Goal: Task Accomplishment & Management: Complete application form

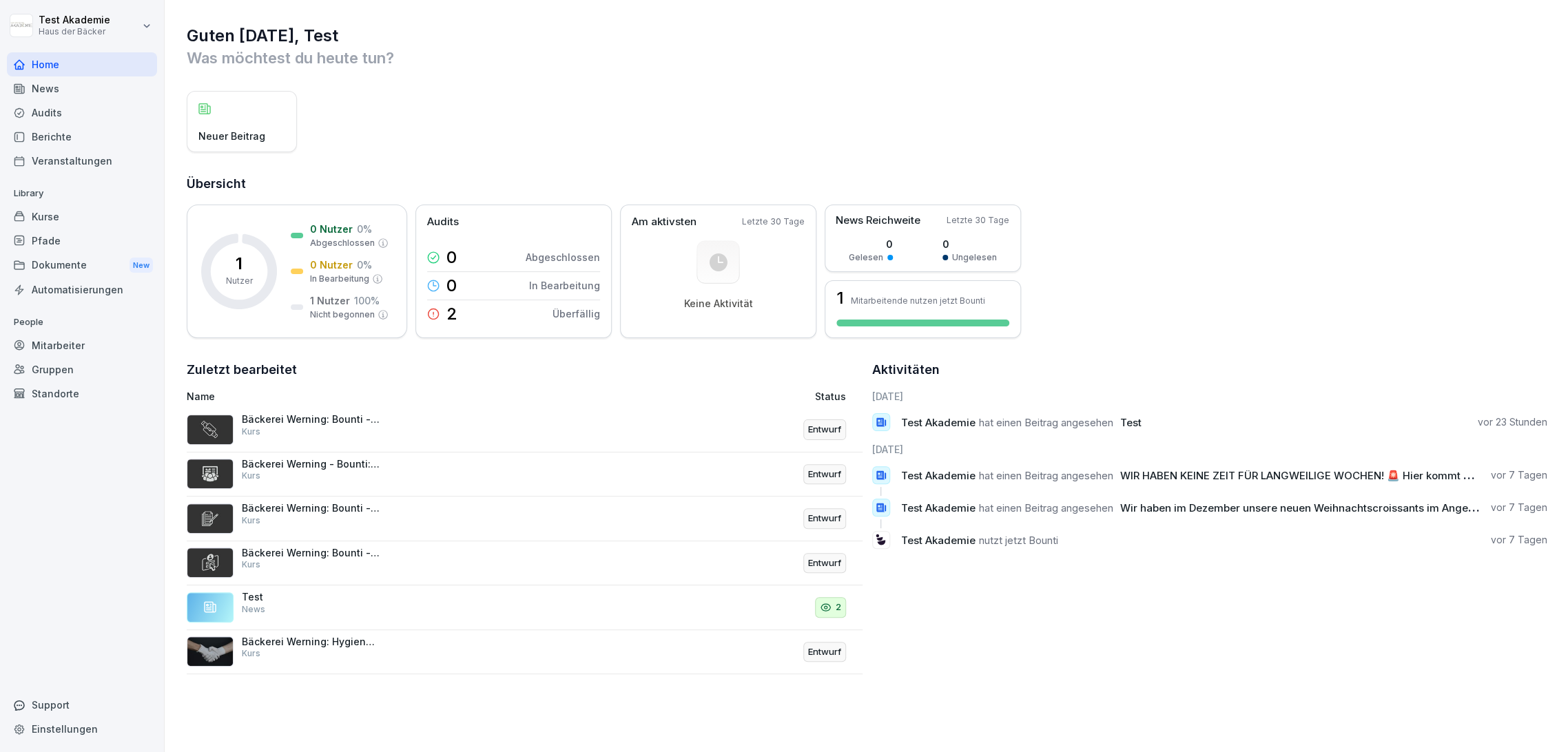
click at [569, 602] on div "Test News" at bounding box center [400, 607] width 428 height 33
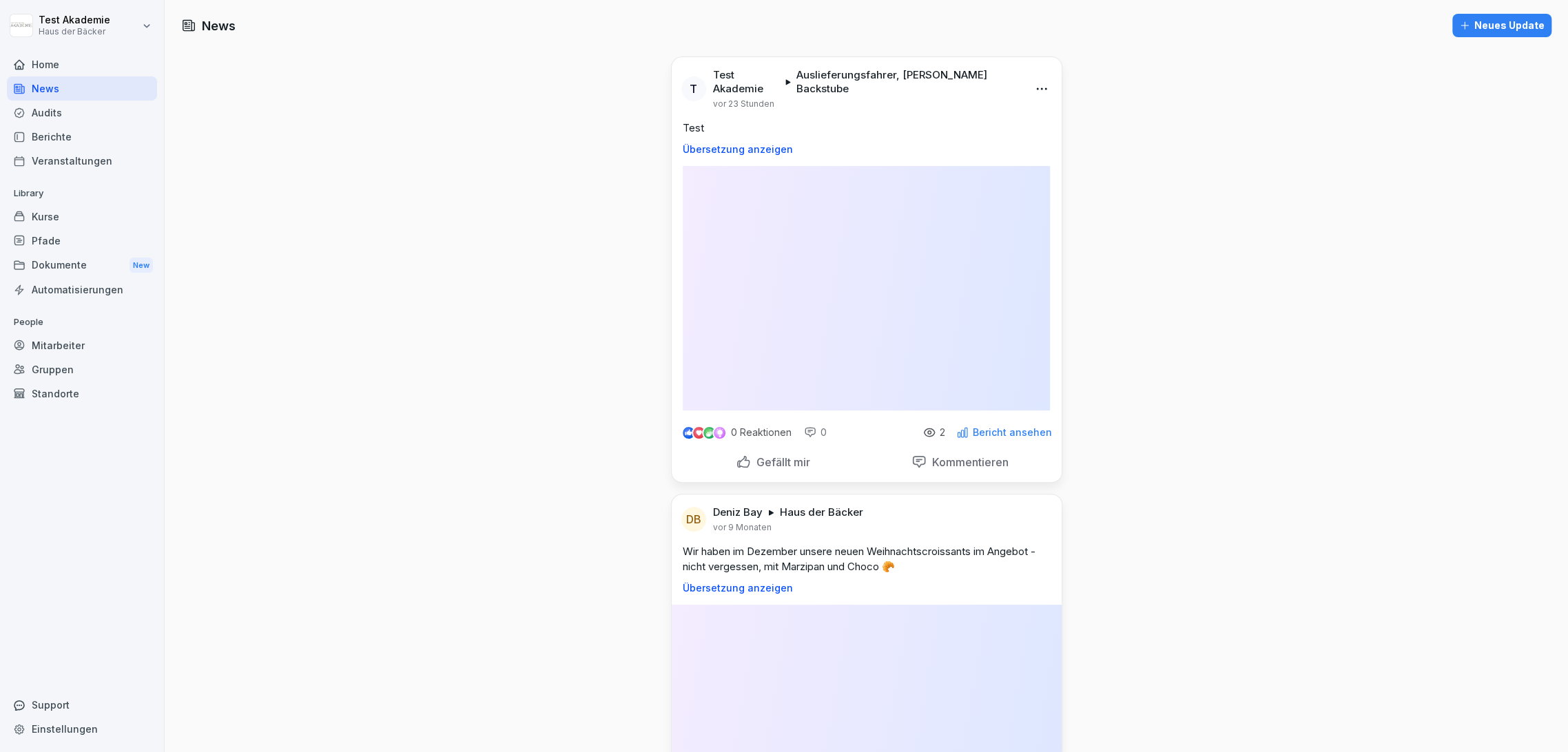
click at [569, 602] on div "News Neues Update T Test Akademie Auslieferungsfahrer, [PERSON_NAME] Backstube …" at bounding box center [865, 461] width 1403 height 923
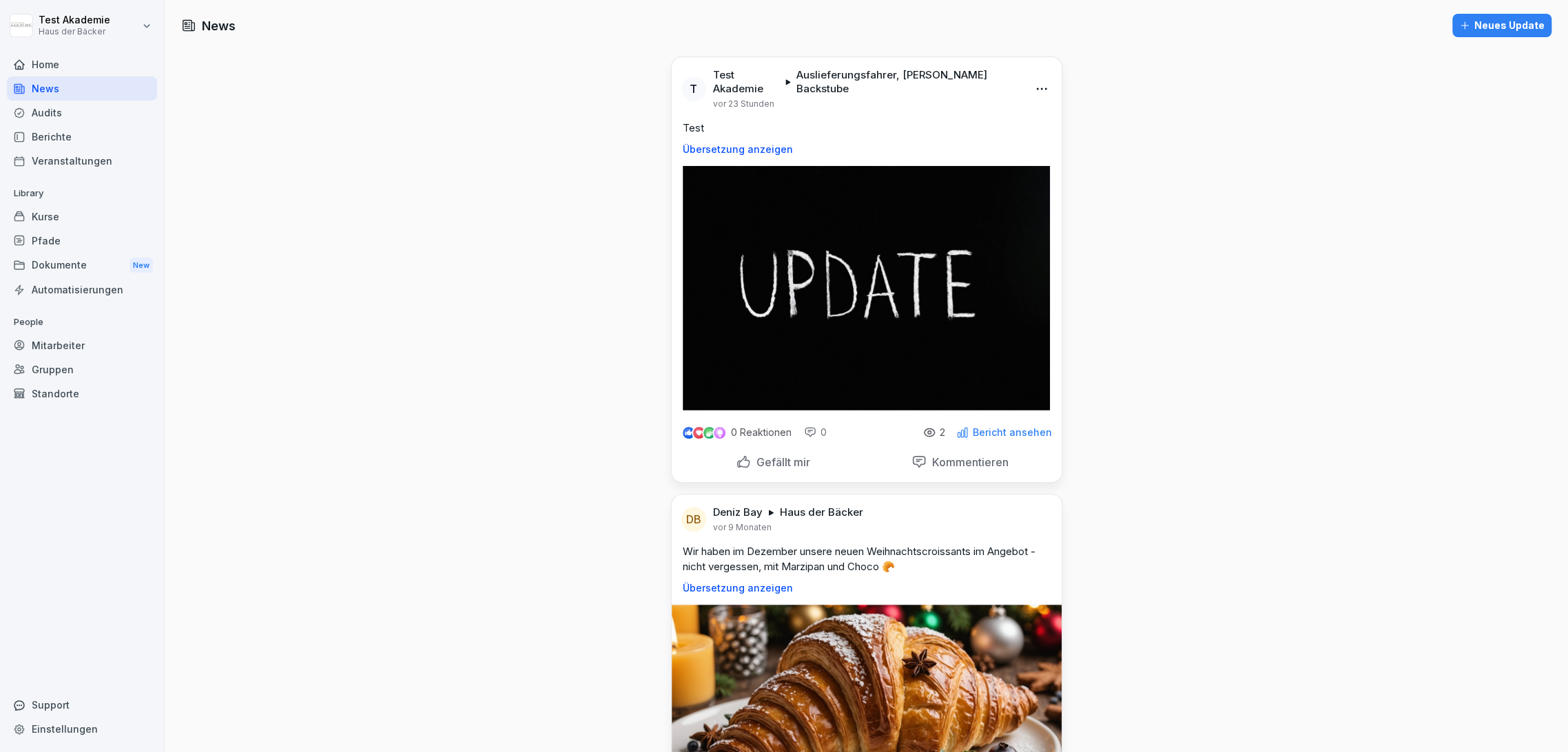
click at [67, 20] on html "Test Akademie Haus der Bäcker Home News Audits Berichte Veranstaltungen Library…" at bounding box center [784, 376] width 1568 height 752
click at [94, 216] on html "Test Akademie Haus der Bäcker Home News Audits Berichte Veranstaltungen Library…" at bounding box center [784, 376] width 1568 height 752
click at [96, 340] on div "Mitarbeiter" at bounding box center [82, 345] width 150 height 24
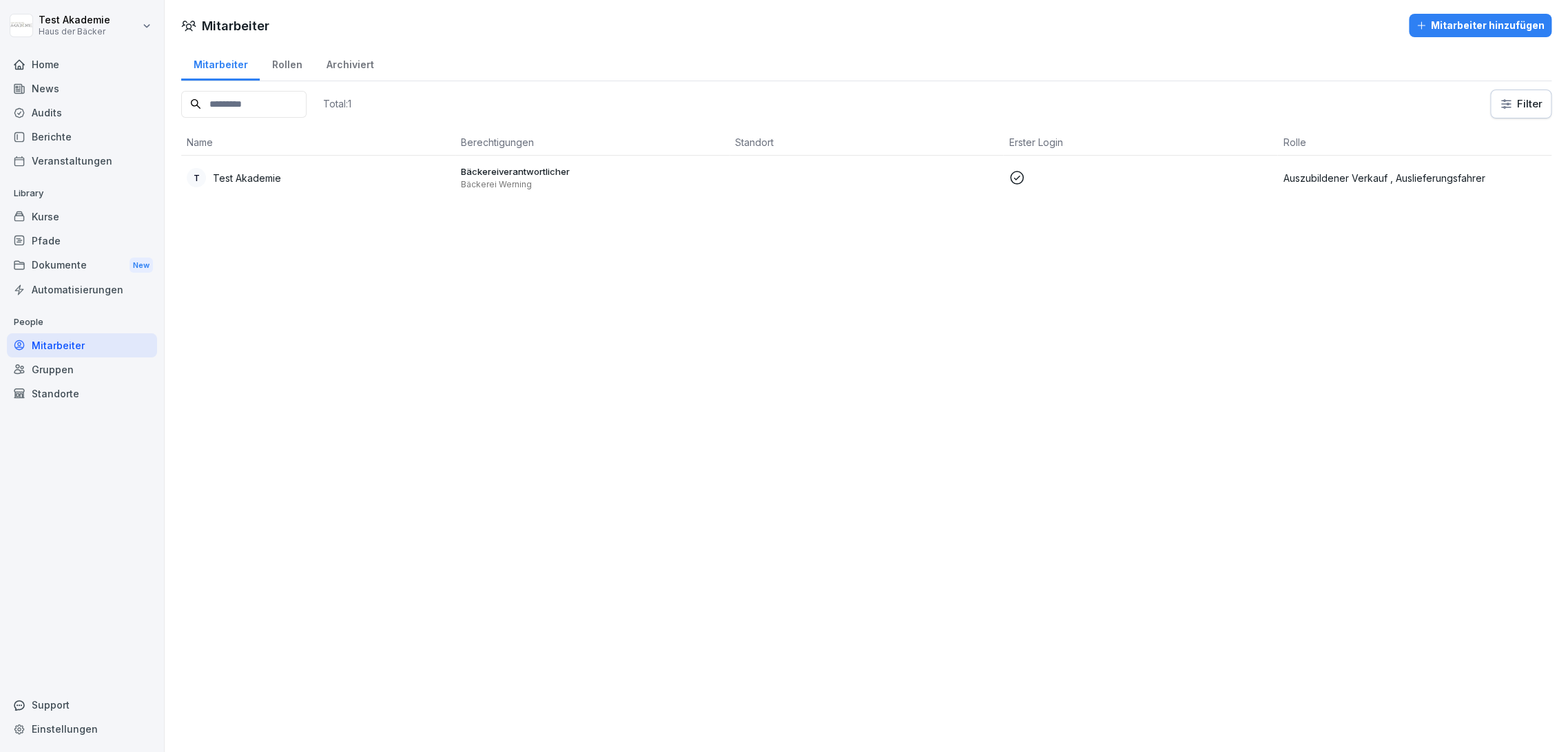
click at [94, 216] on div "Kurse" at bounding box center [82, 216] width 150 height 24
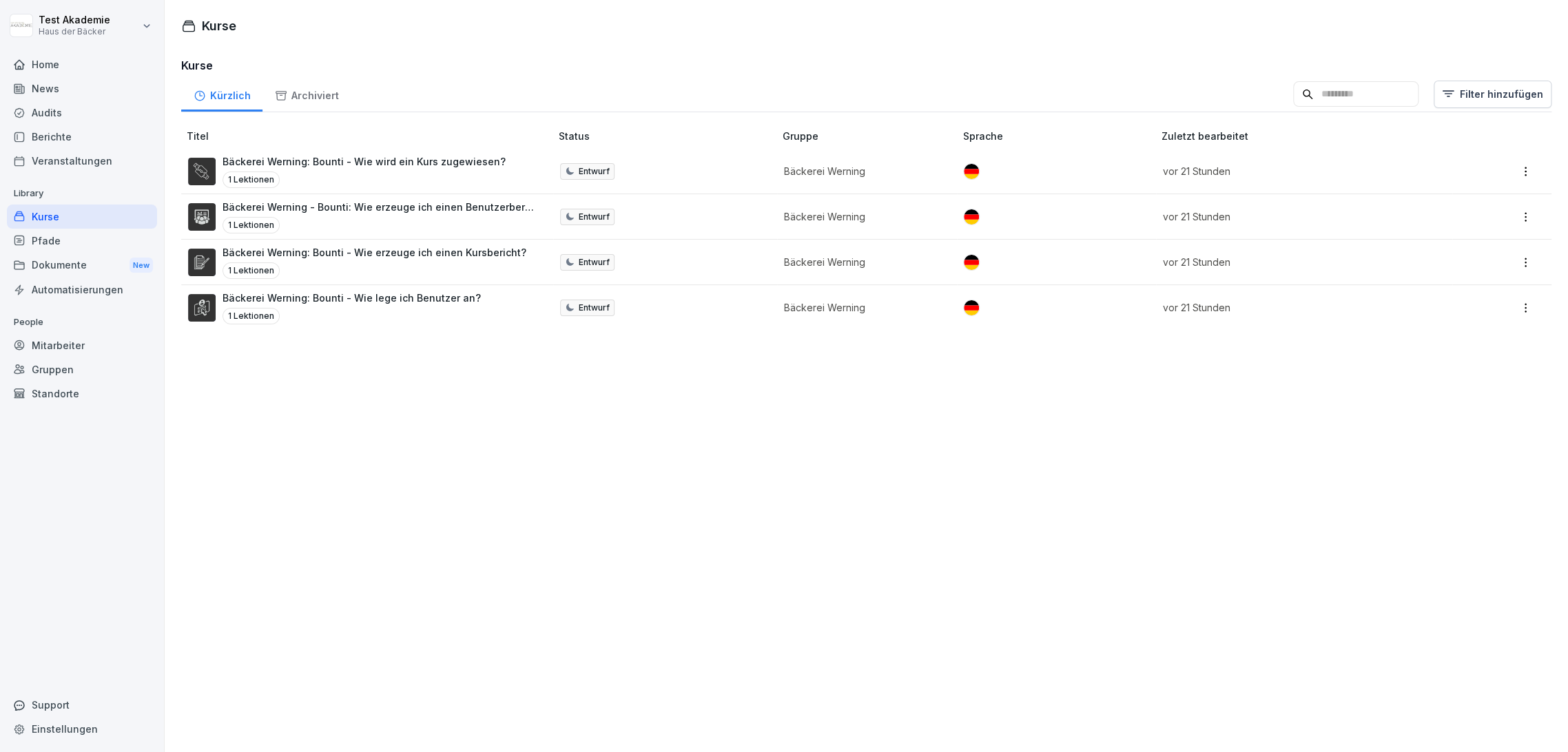
click at [69, 89] on div "News" at bounding box center [82, 88] width 150 height 24
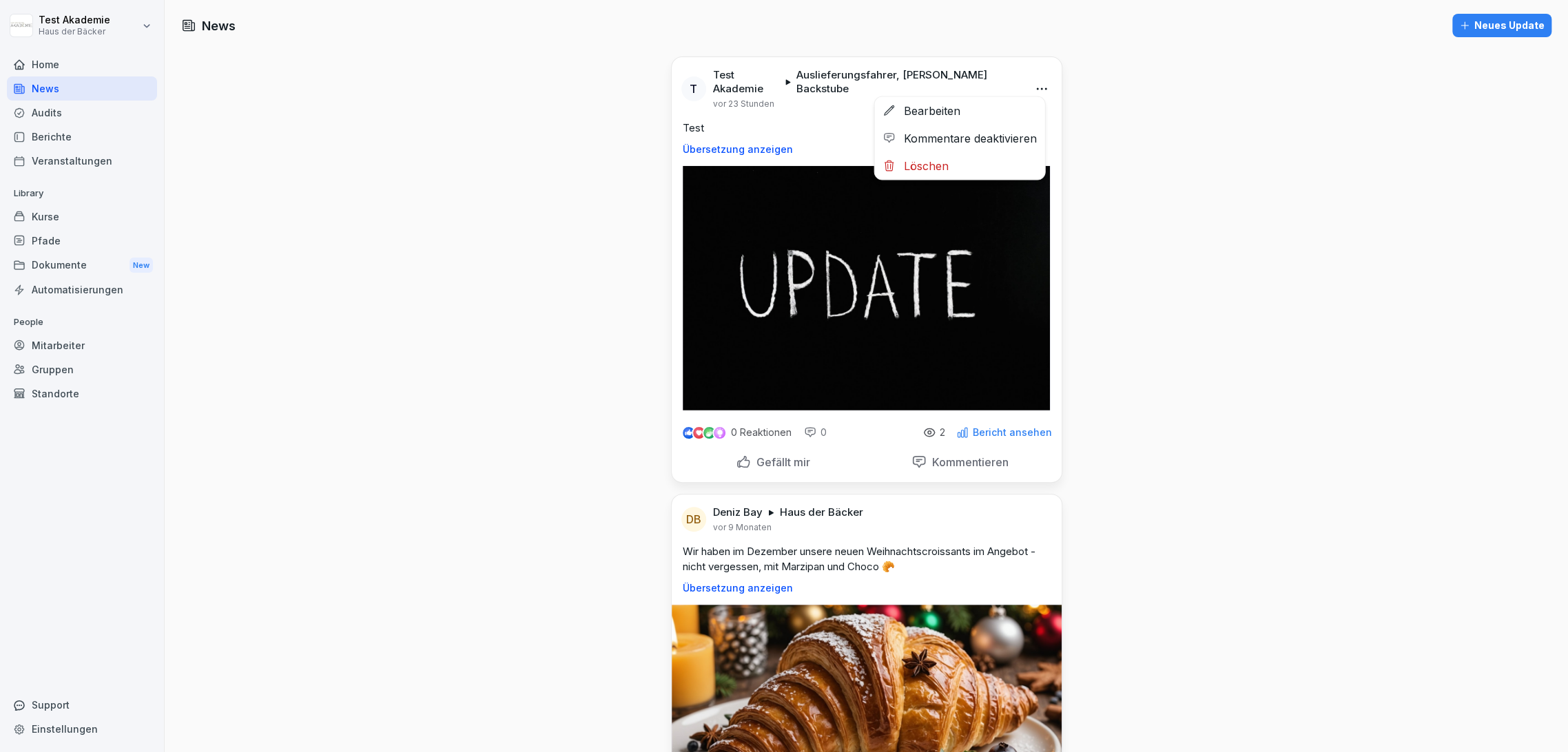
click at [1036, 82] on html "Test Akademie Haus der Bäcker Home News Audits Berichte Veranstaltungen Library…" at bounding box center [784, 376] width 1568 height 752
click at [992, 423] on html "Test Akademie Haus der Bäcker Home News Audits Berichte Veranstaltungen Library…" at bounding box center [784, 376] width 1568 height 752
click at [992, 427] on p "Bericht ansehen" at bounding box center [1012, 432] width 79 height 11
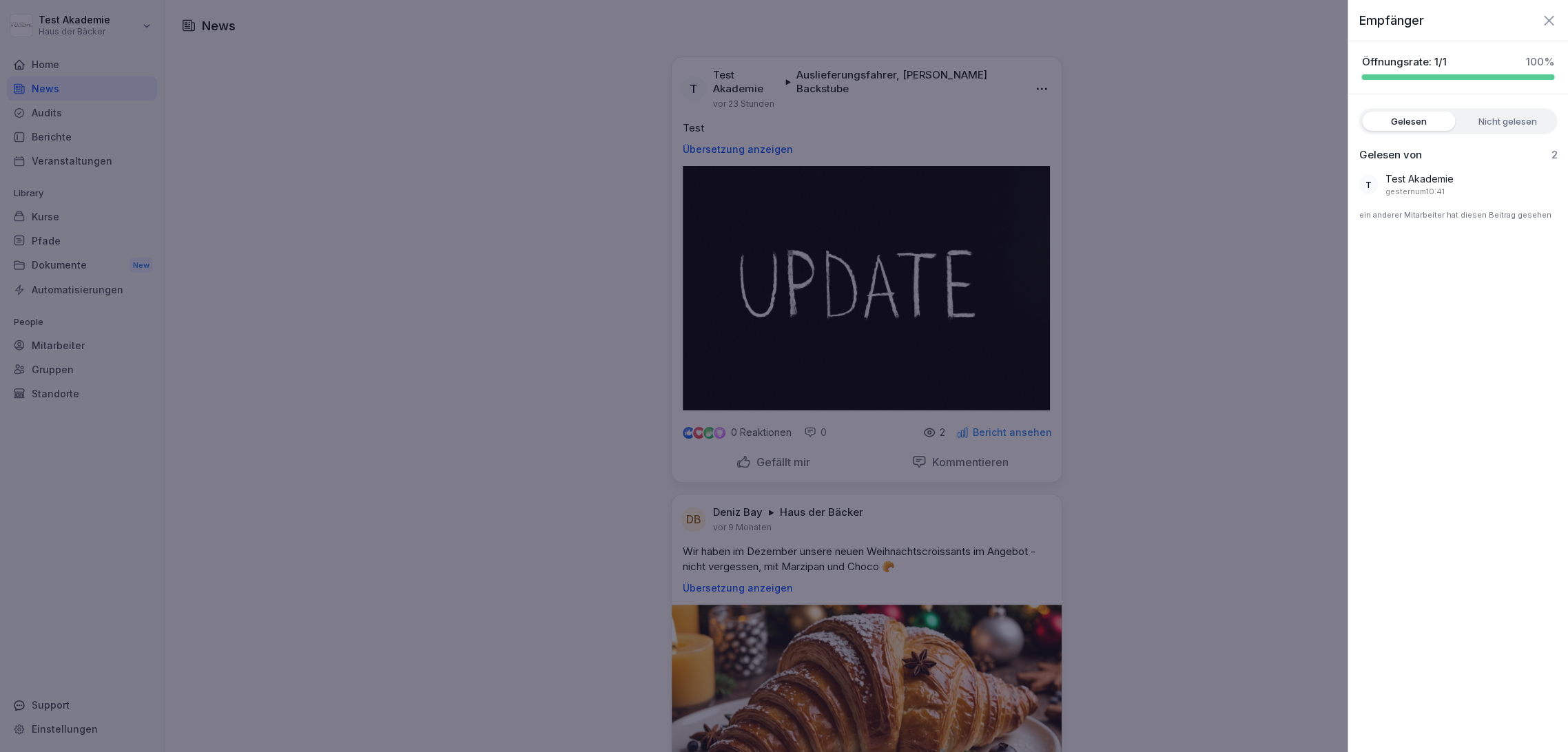
click at [992, 416] on div at bounding box center [784, 376] width 1568 height 752
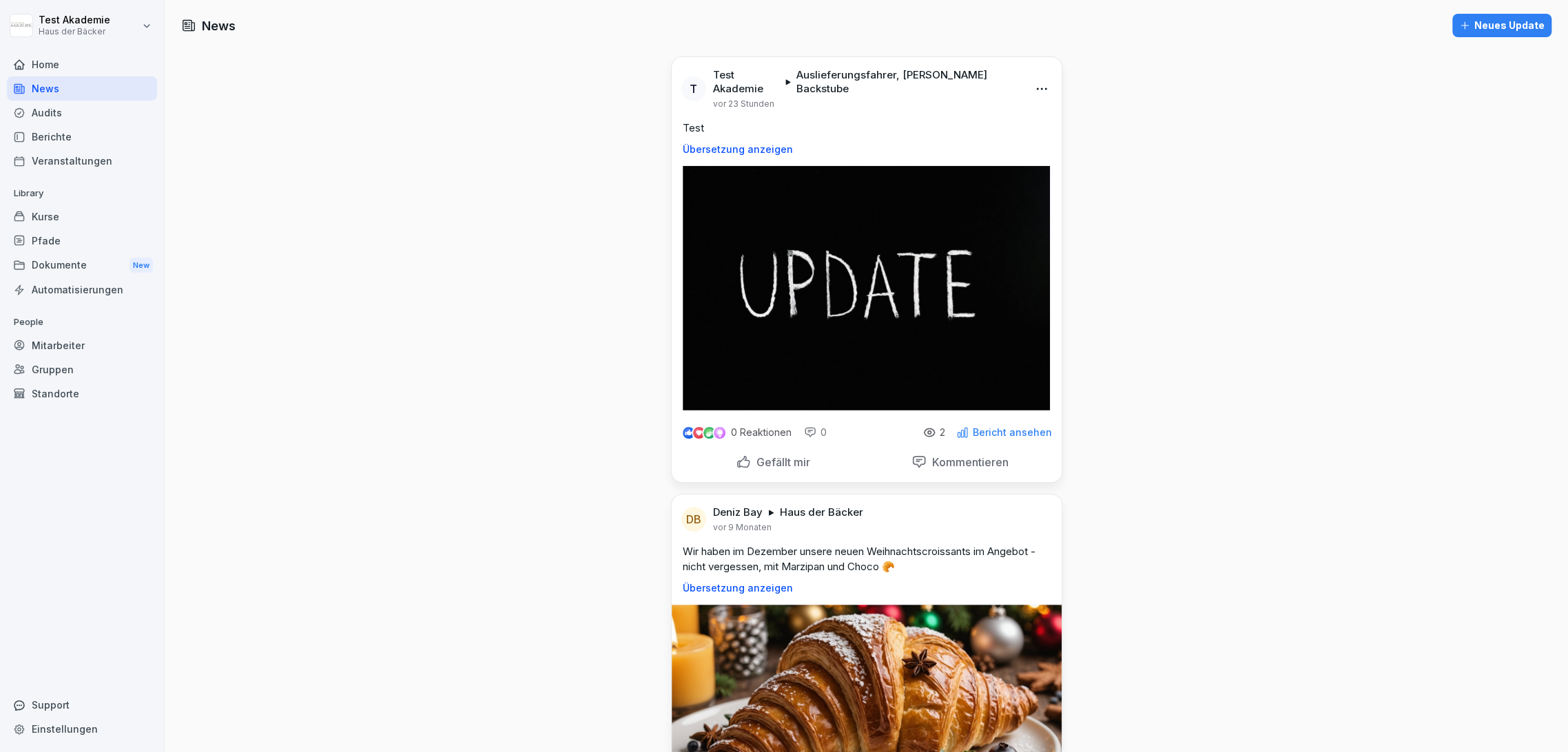
click at [1041, 70] on div "T Test Akademie Auslieferungsfahrer, [PERSON_NAME] Backstube vor 23 Stunden" at bounding box center [866, 84] width 390 height 53
click at [1039, 79] on html "Test Akademie Haus der Bäcker Home News Audits Berichte Veranstaltungen Library…" at bounding box center [784, 376] width 1568 height 752
click at [1019, 167] on div "Löschen" at bounding box center [958, 166] width 170 height 28
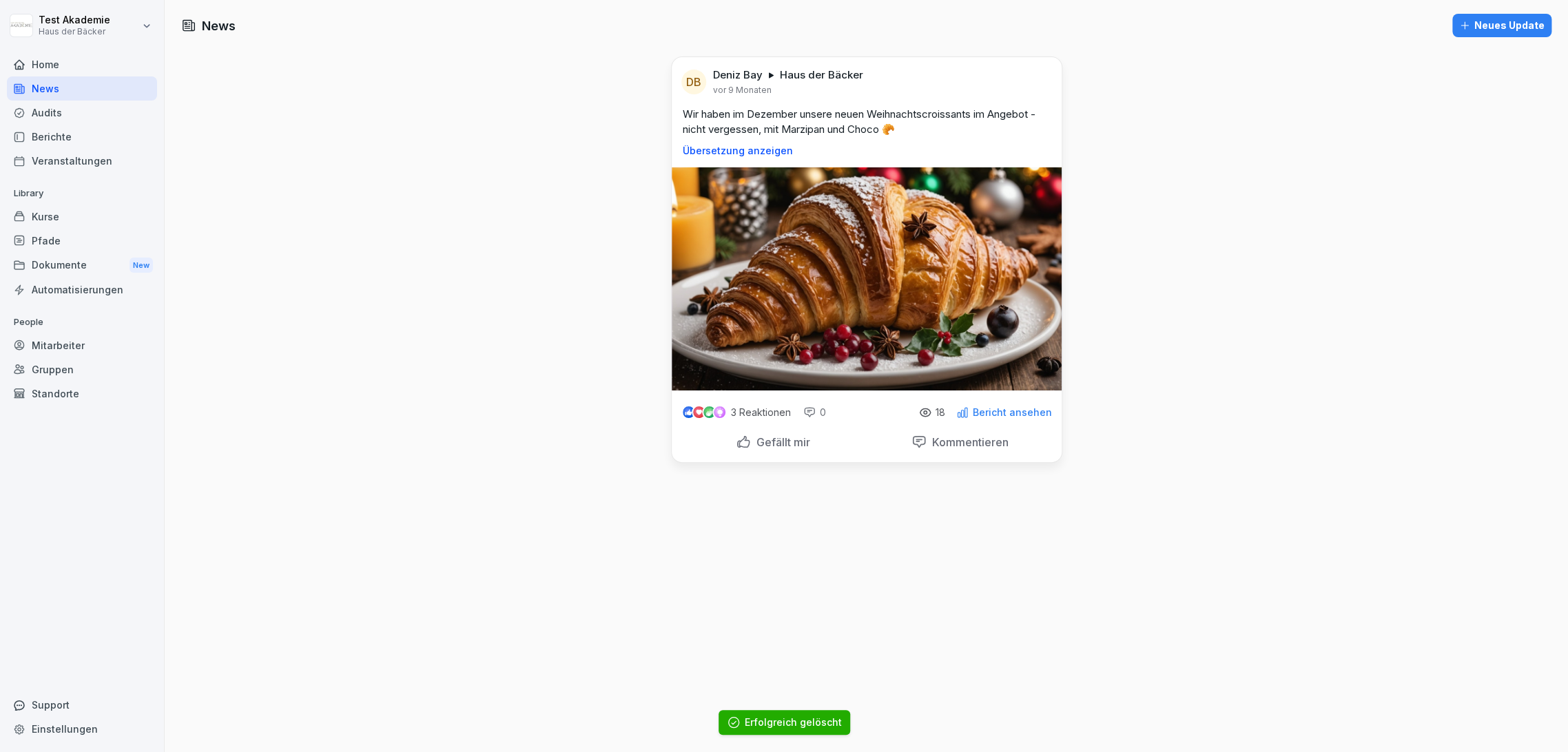
click at [1150, 221] on div "News Neues Update DB [PERSON_NAME] Haus der Bäcker [DATE] Wir haben im Dezember…" at bounding box center [865, 376] width 1403 height 752
click at [116, 135] on div "Berichte" at bounding box center [82, 136] width 150 height 24
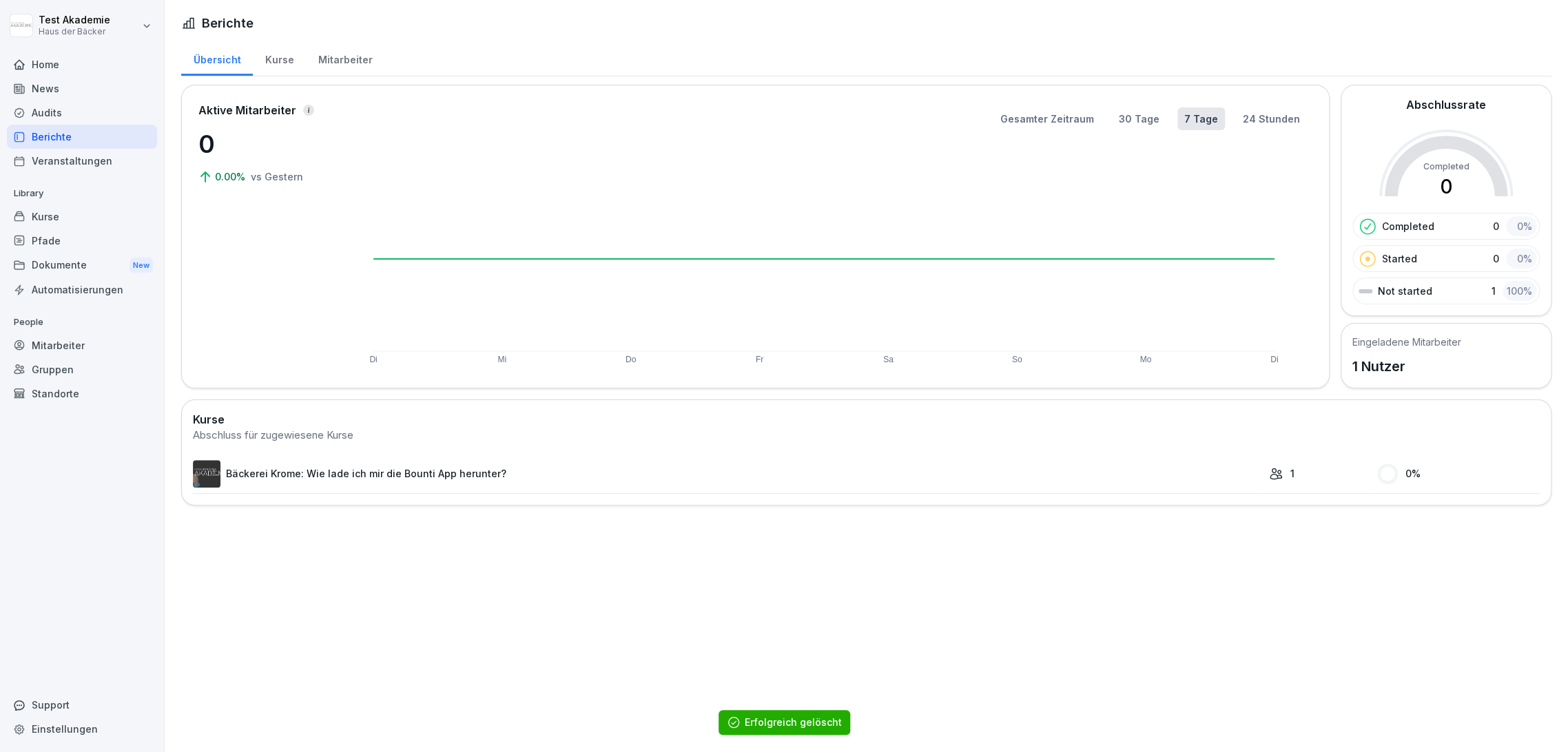
click at [117, 106] on div "Audits" at bounding box center [82, 112] width 150 height 24
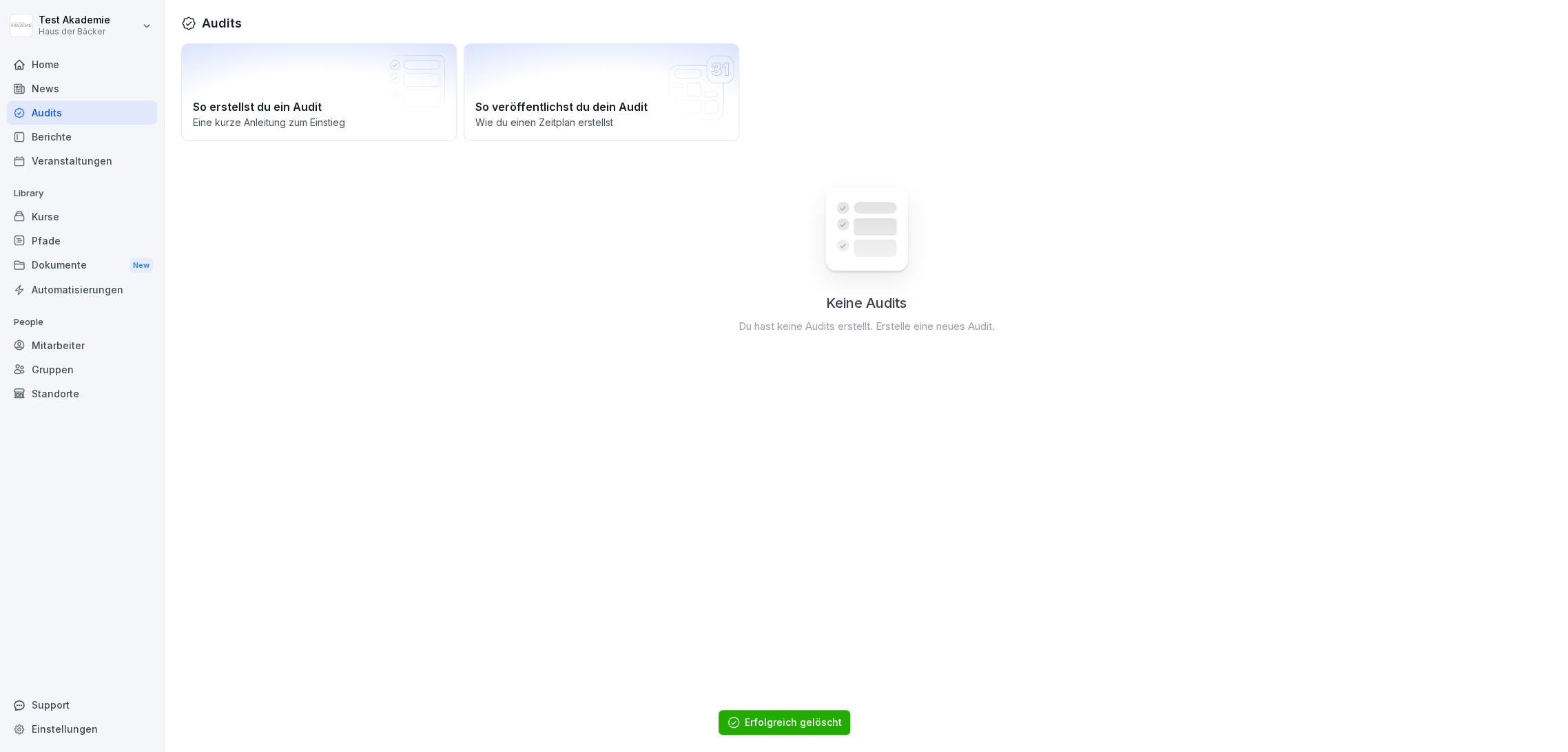
click at [121, 86] on div "News" at bounding box center [82, 88] width 150 height 24
click at [120, 86] on div "News" at bounding box center [82, 88] width 150 height 24
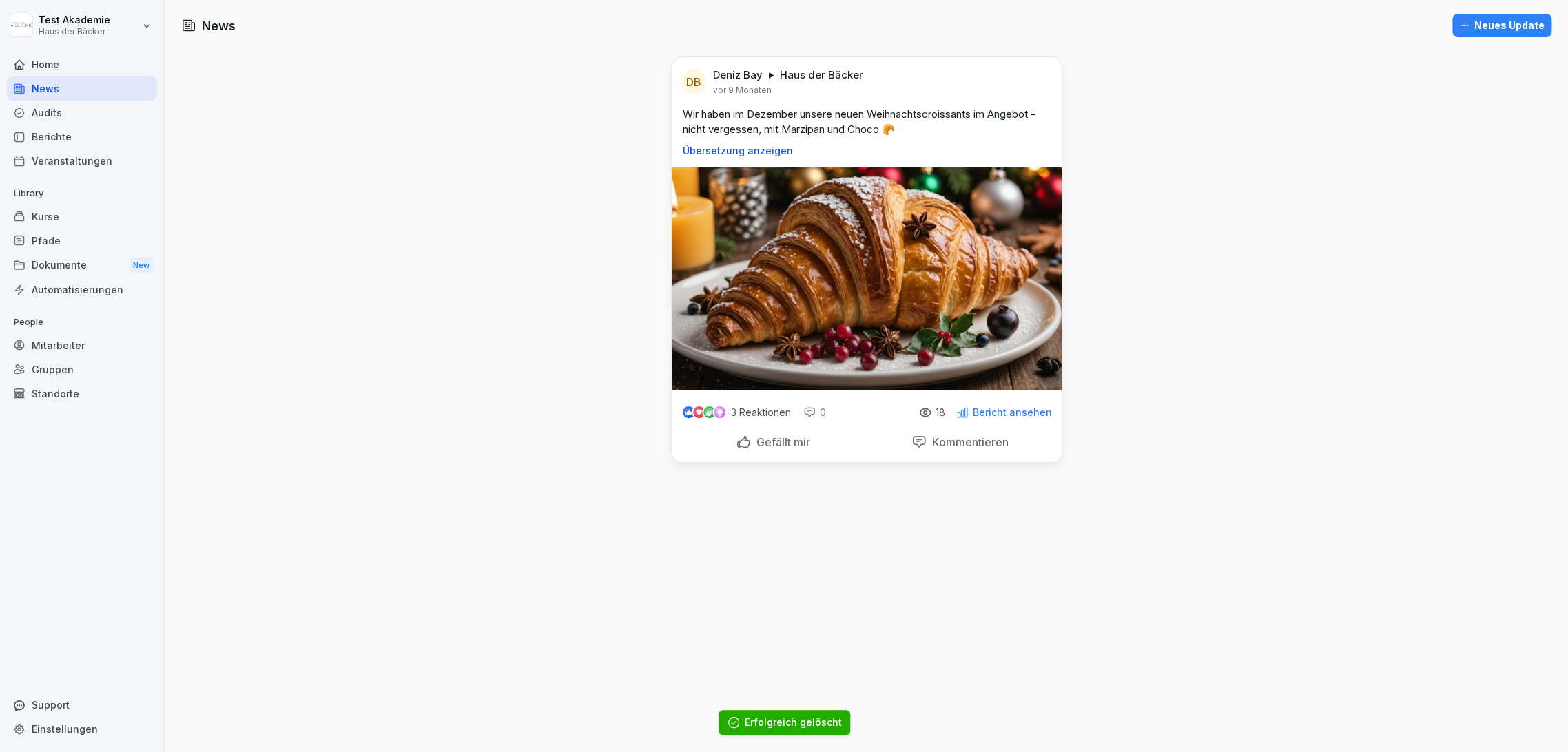
click at [120, 59] on div "Home" at bounding box center [82, 64] width 150 height 24
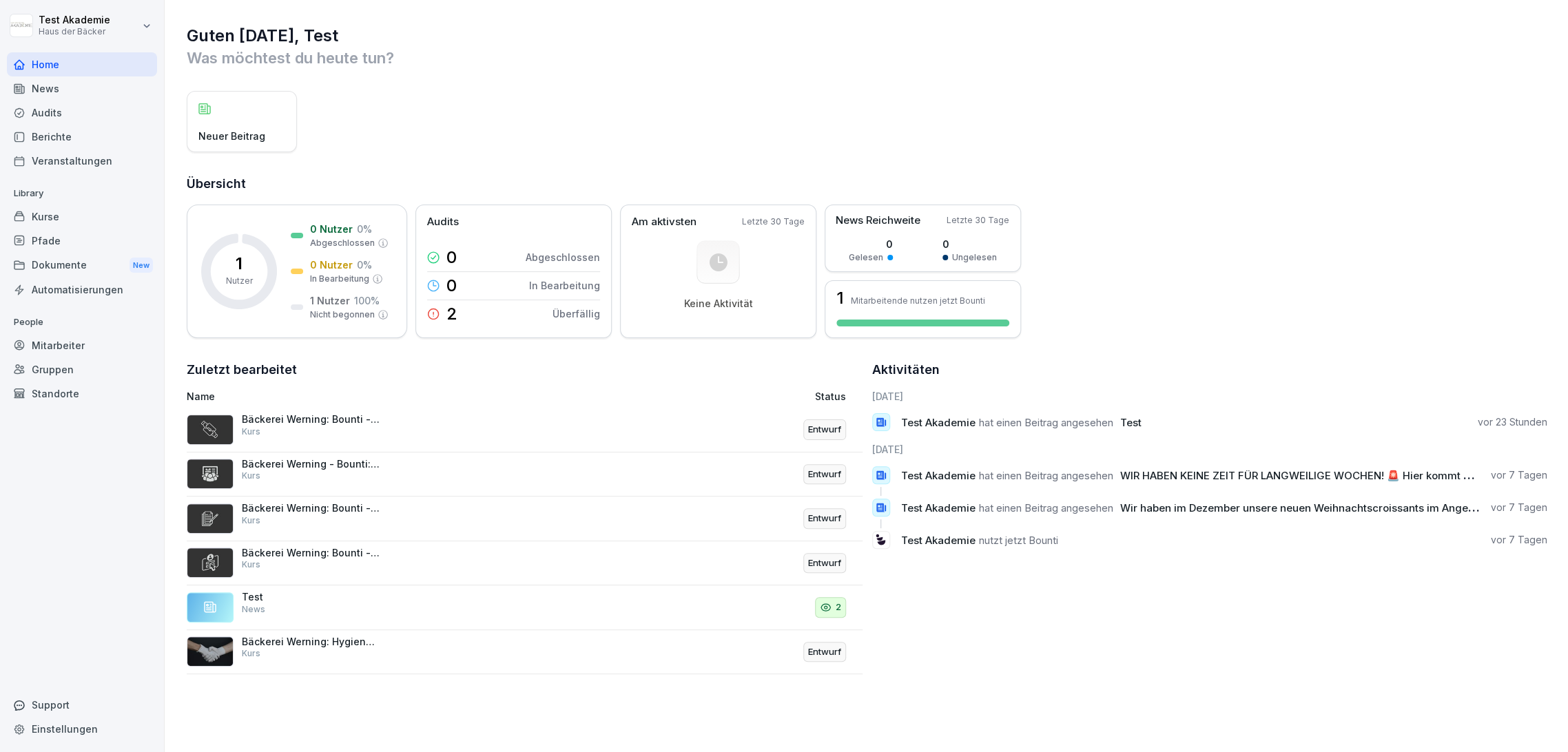
click at [110, 101] on div "Audits" at bounding box center [82, 112] width 150 height 24
click at [106, 82] on div "News" at bounding box center [82, 88] width 150 height 24
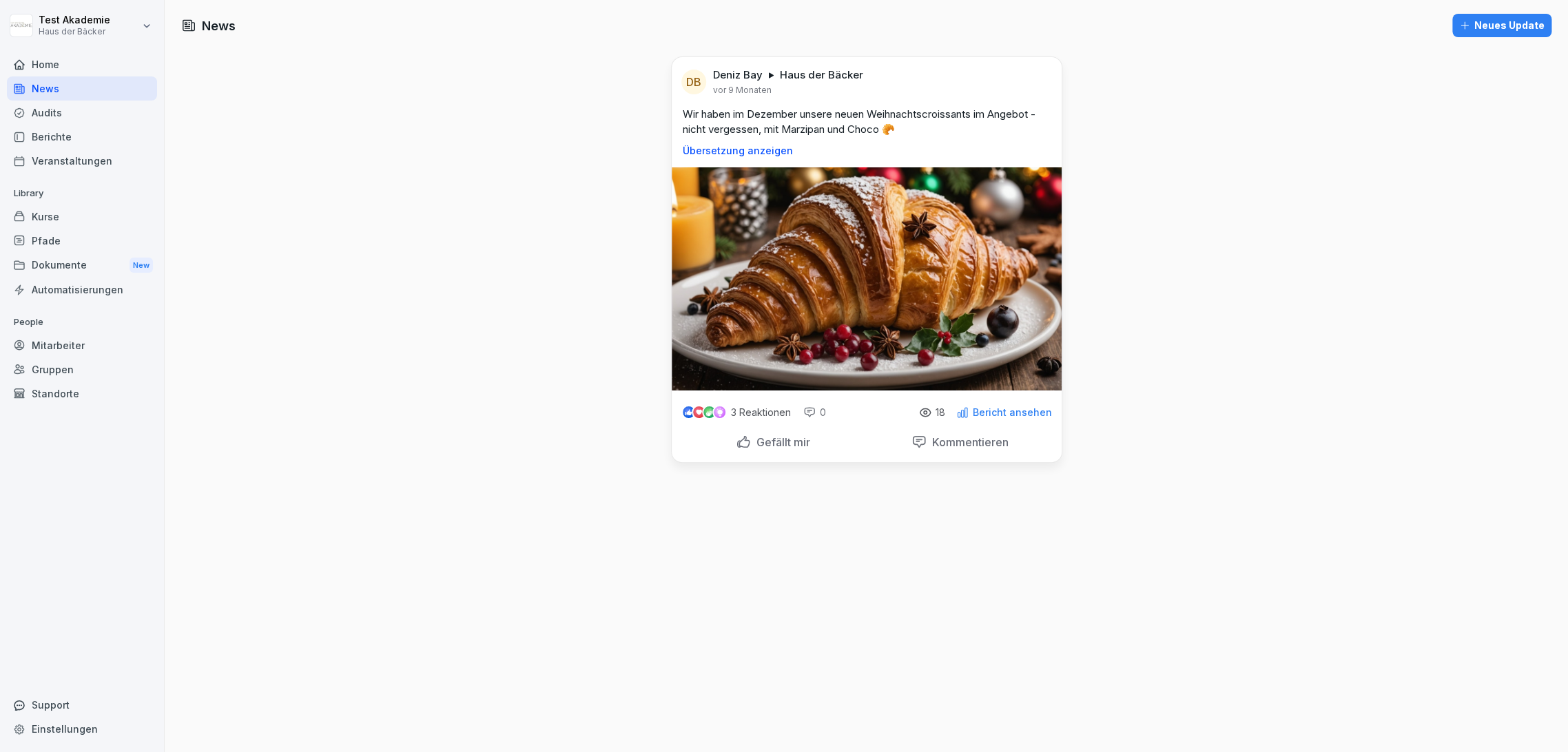
click at [62, 253] on div "Dokumente New" at bounding box center [82, 265] width 150 height 26
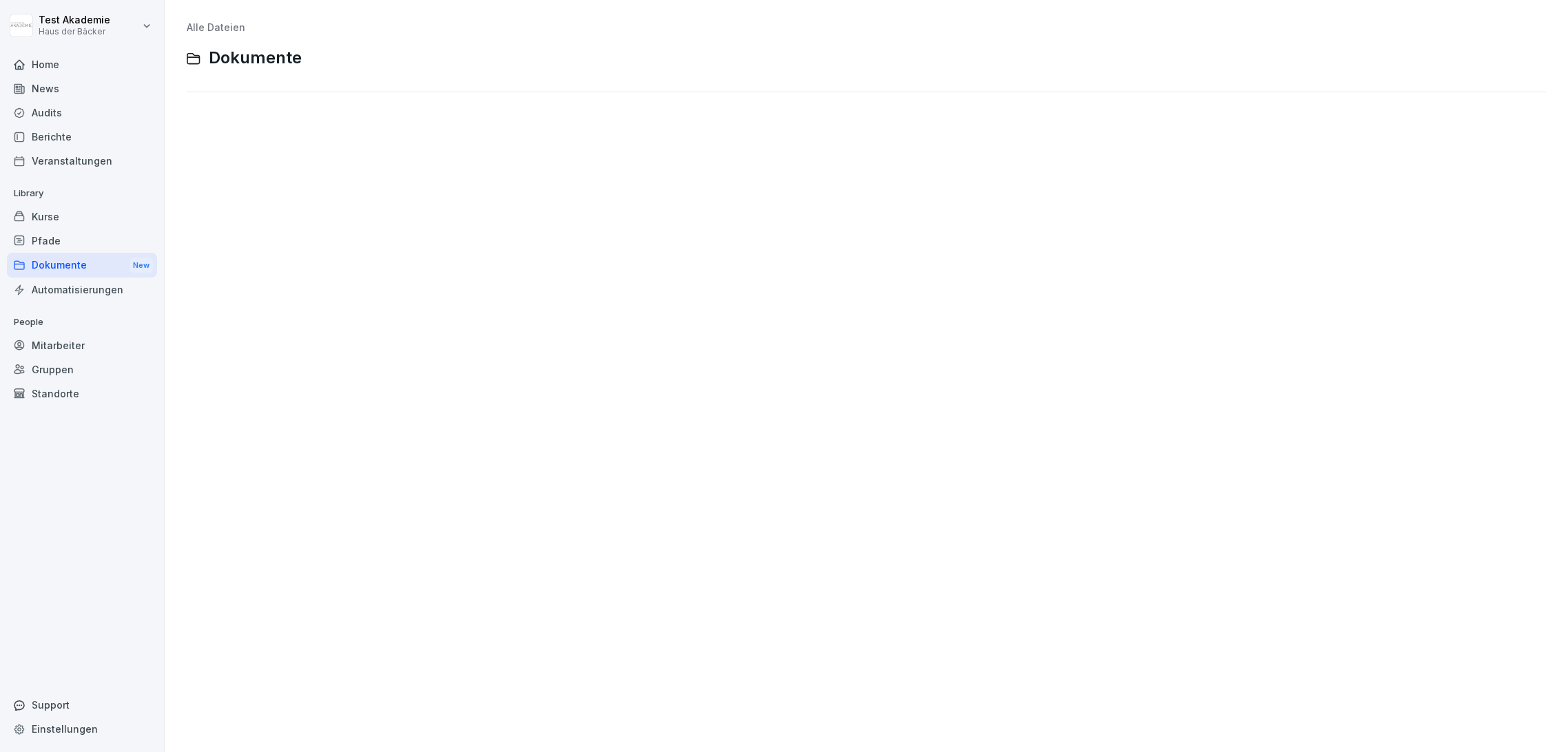
click at [58, 206] on div "Kurse" at bounding box center [82, 216] width 150 height 24
click at [58, 211] on div "Kurse" at bounding box center [82, 216] width 150 height 24
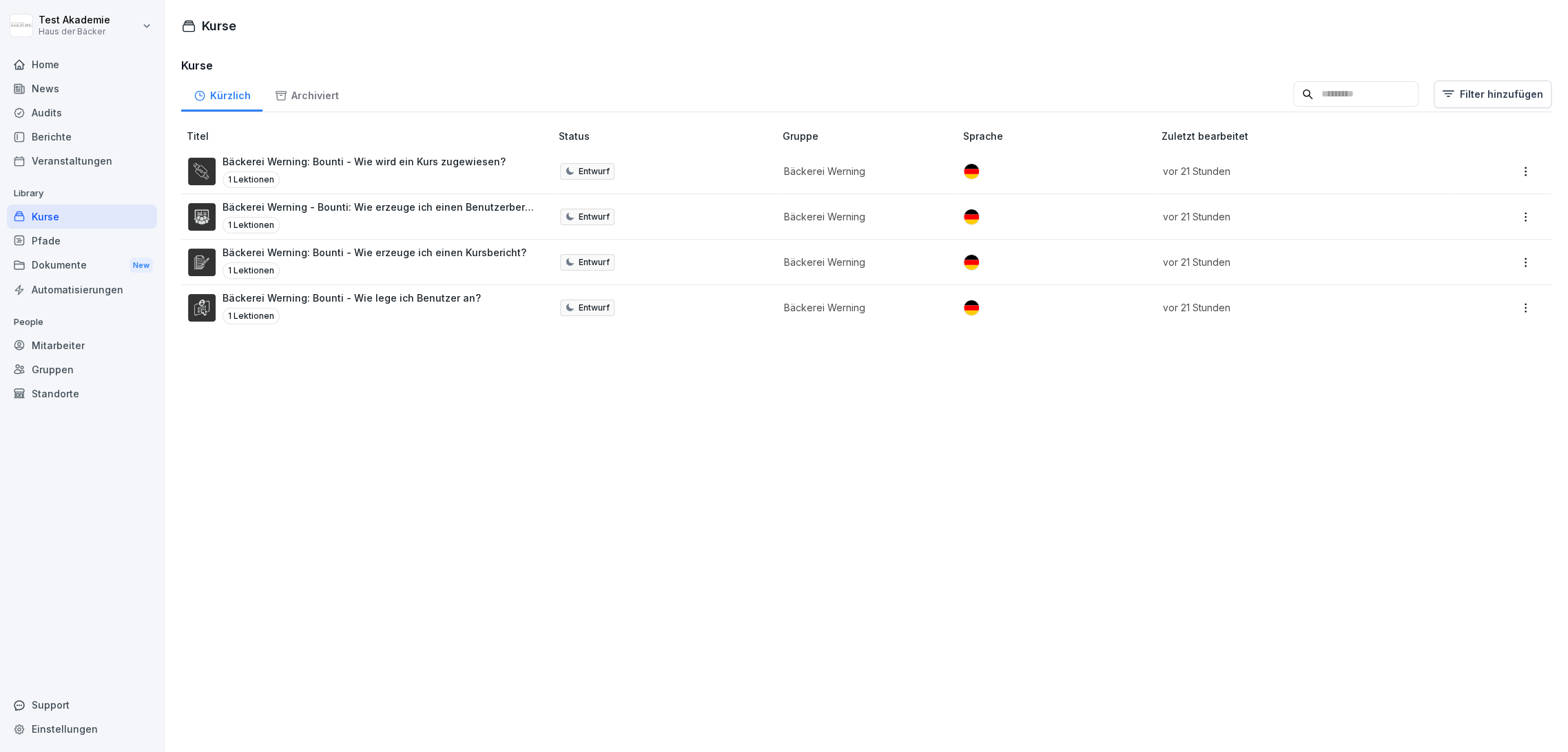
click at [64, 257] on div "Dokumente New" at bounding box center [82, 265] width 150 height 26
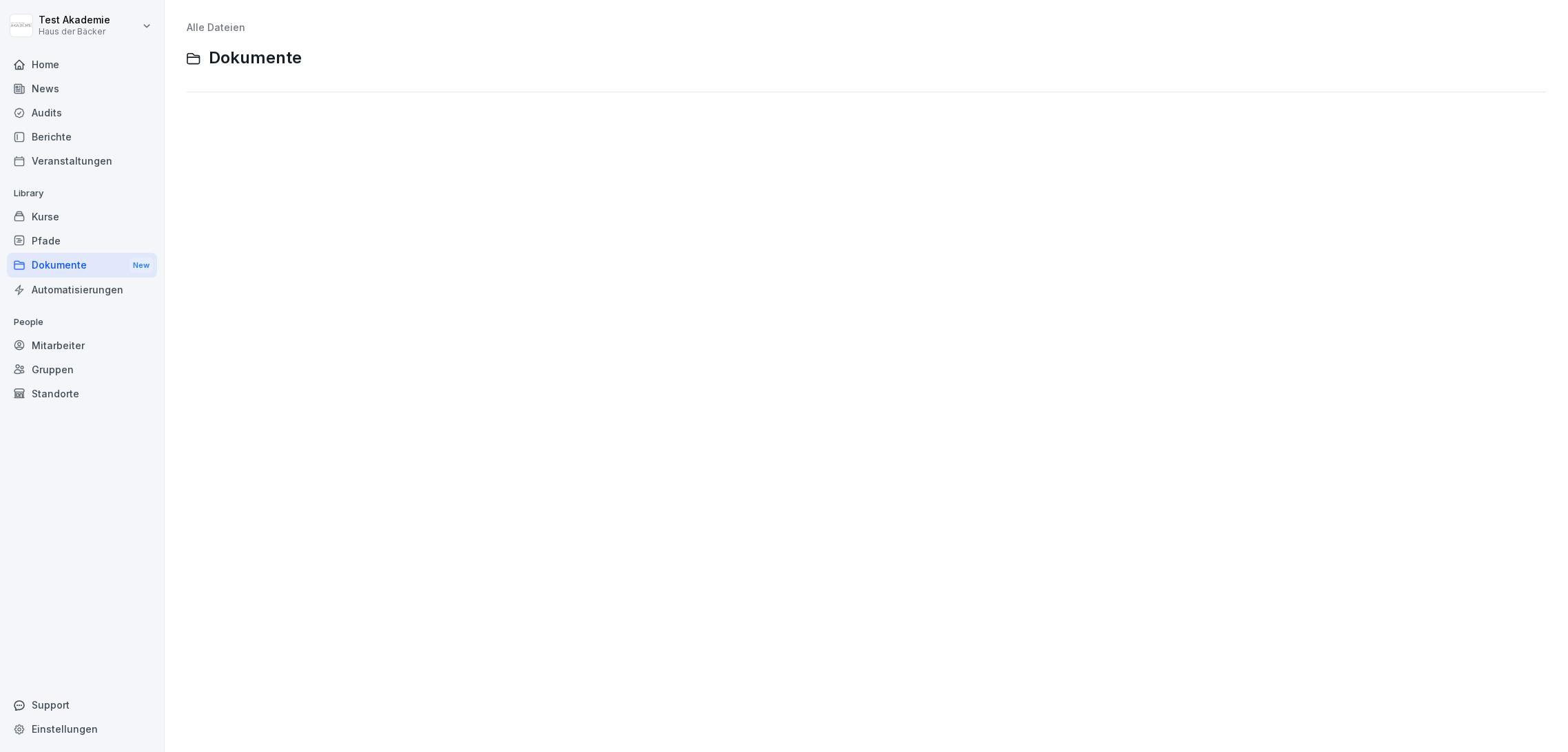
click at [59, 235] on div "Pfade" at bounding box center [82, 240] width 150 height 24
click at [69, 339] on div "Mitarbeiter" at bounding box center [82, 345] width 150 height 24
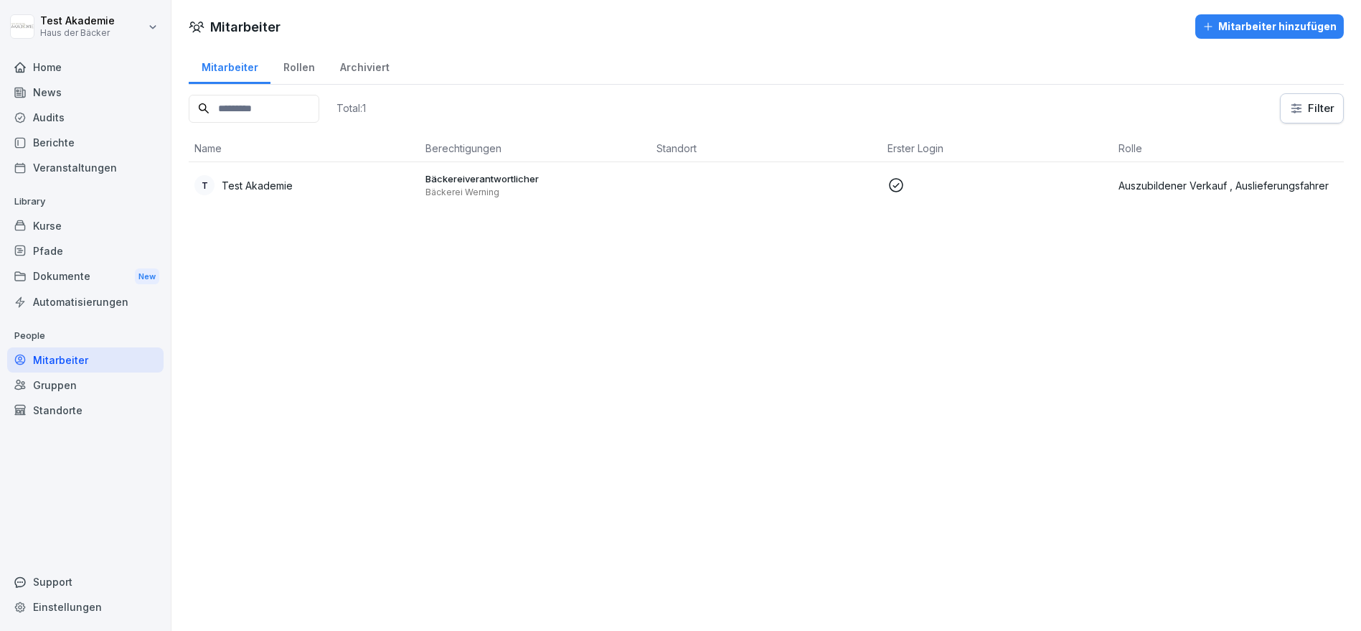
click at [1277, 9] on div "Mitarbeiter Mitarbeiter hinzufügen Mitarbeiter Rollen Archiviert Total: 1 Filte…" at bounding box center [765, 110] width 1189 height 220
click at [1275, 19] on div "Mitarbeiter hinzufügen" at bounding box center [1269, 27] width 134 height 16
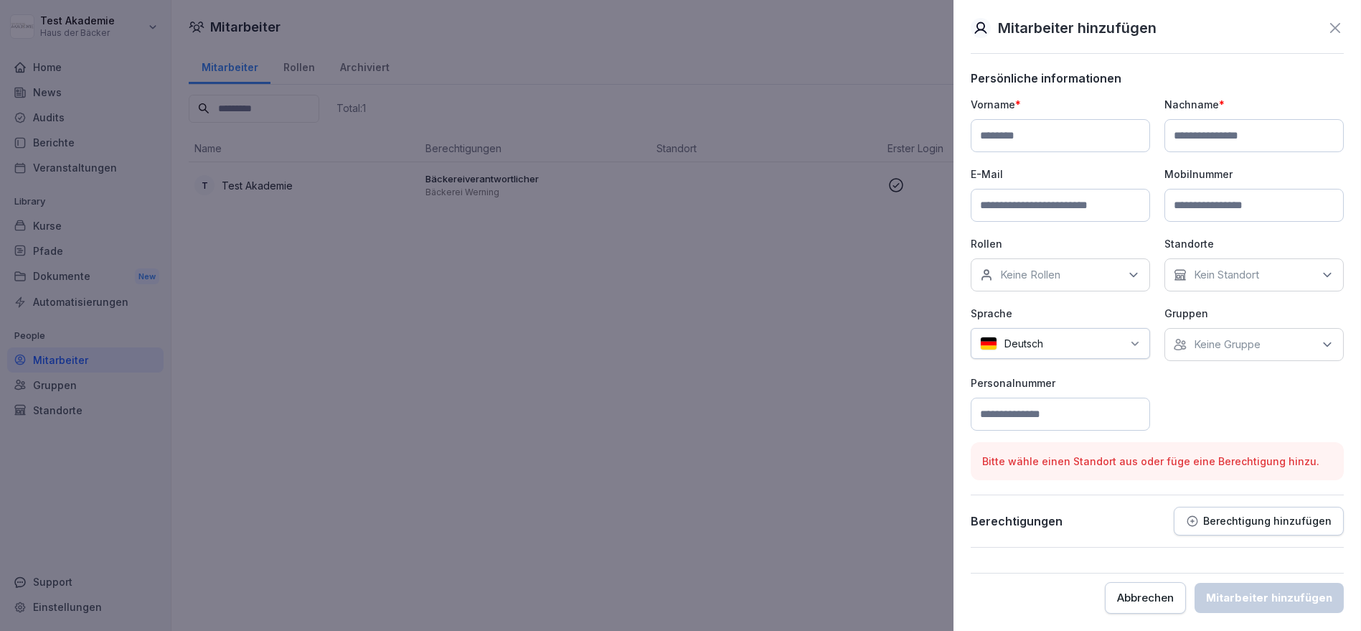
click at [1053, 206] on input at bounding box center [1060, 205] width 179 height 33
paste input "**********"
type input "**********"
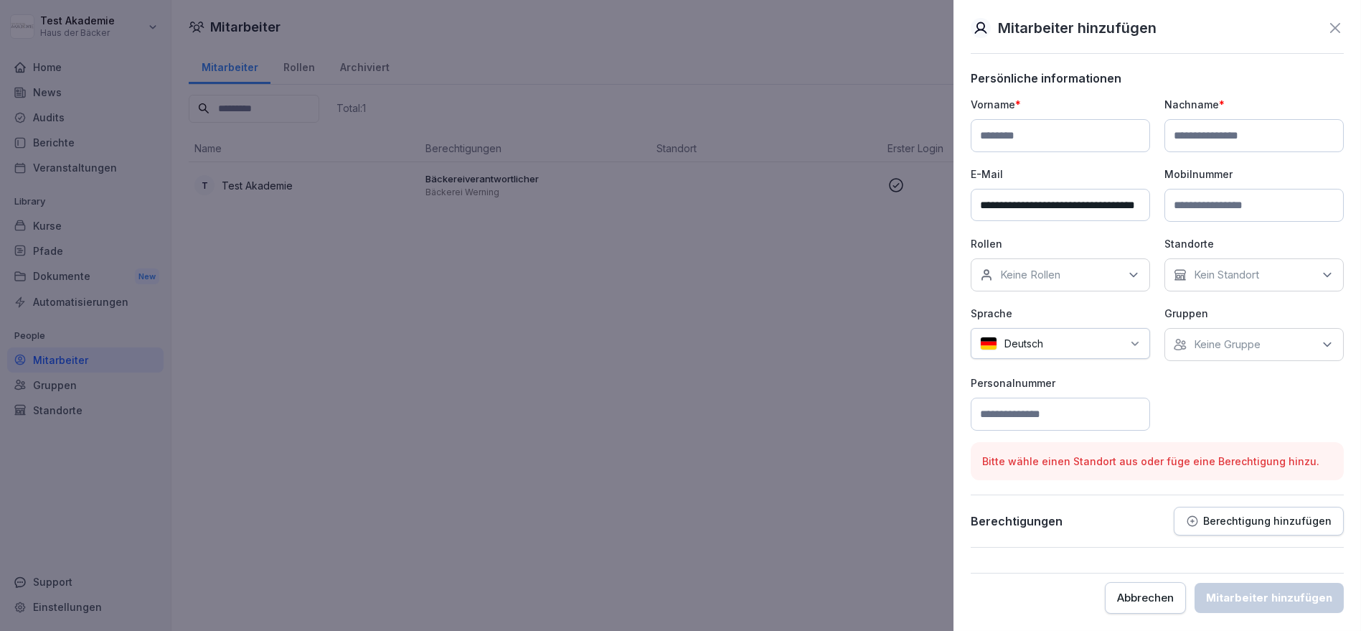
drag, startPoint x: 1012, startPoint y: 112, endPoint x: 1010, endPoint y: 129, distance: 17.4
click at [1012, 112] on div "Vorname *" at bounding box center [1060, 124] width 179 height 55
click at [1010, 132] on input at bounding box center [1060, 135] width 179 height 33
paste input "*******"
type input "*******"
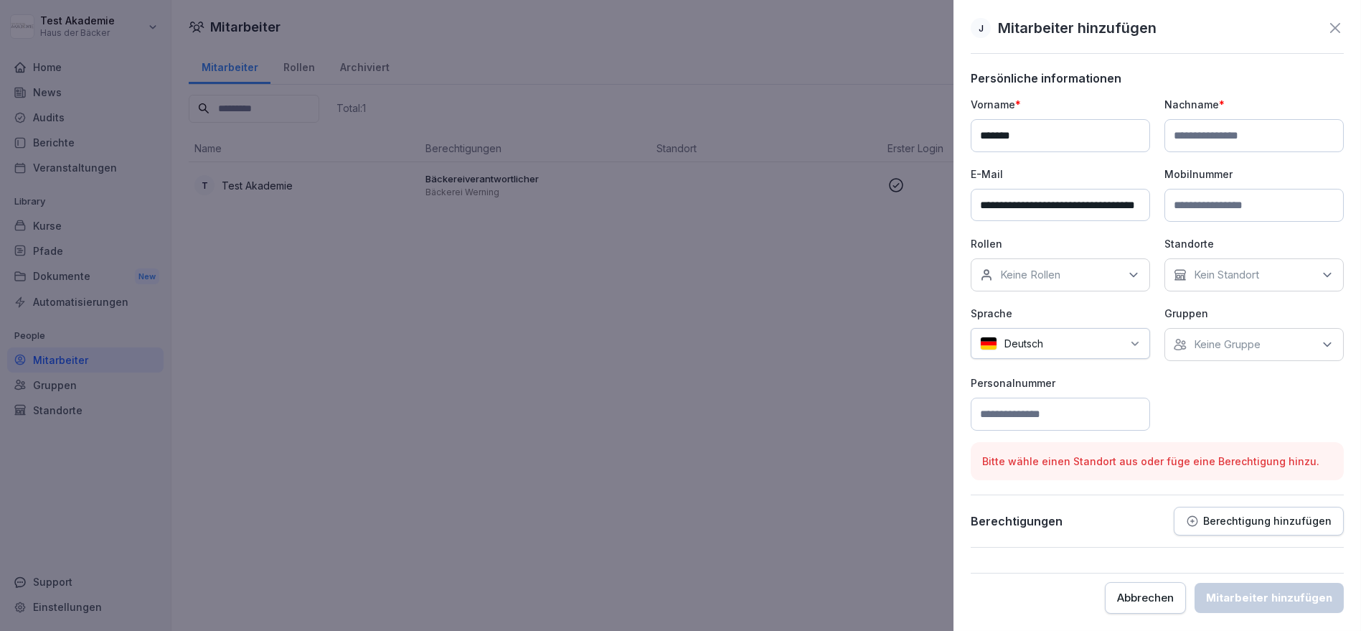
click at [1209, 132] on input at bounding box center [1253, 135] width 179 height 33
type input "*******"
click at [1045, 270] on p "Keine Rollen" at bounding box center [1030, 275] width 60 height 14
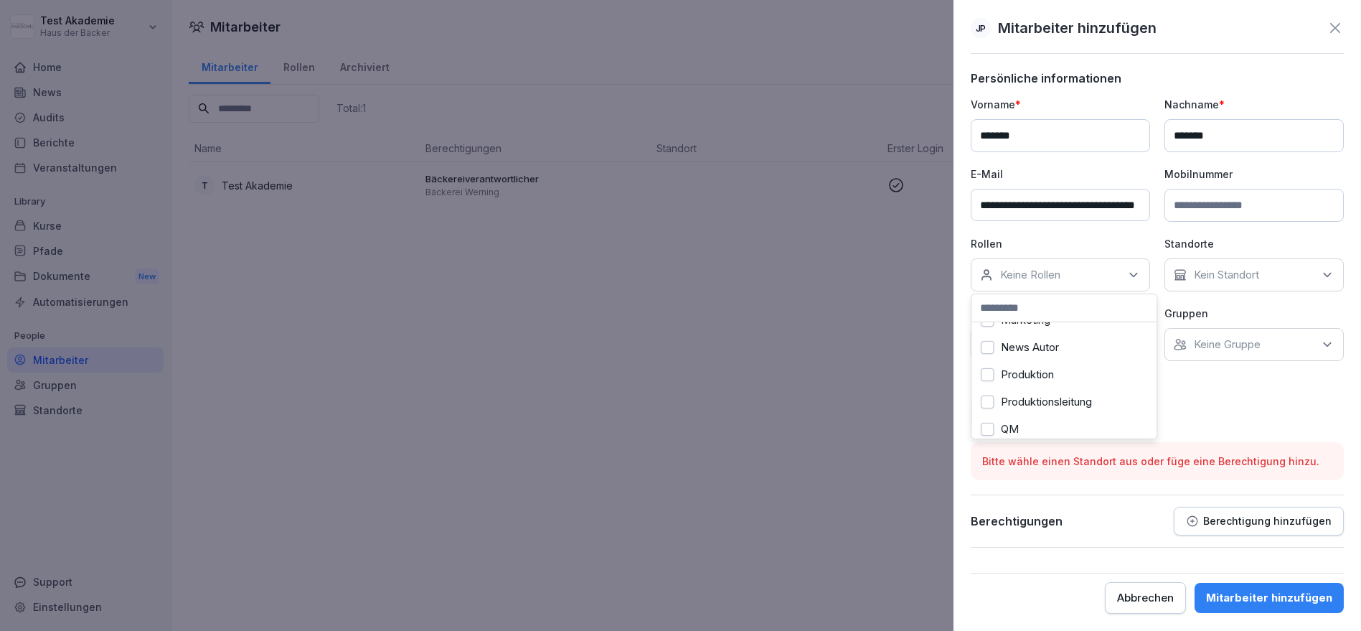
scroll to position [339, 0]
click at [1059, 410] on div "Verwaltung" at bounding box center [1064, 420] width 178 height 27
click at [1213, 261] on div "Kein Standort" at bounding box center [1253, 274] width 179 height 33
click at [1225, 365] on div "**********" at bounding box center [1157, 264] width 373 height 334
click at [1225, 345] on p "Keine Gruppe" at bounding box center [1227, 344] width 67 height 14
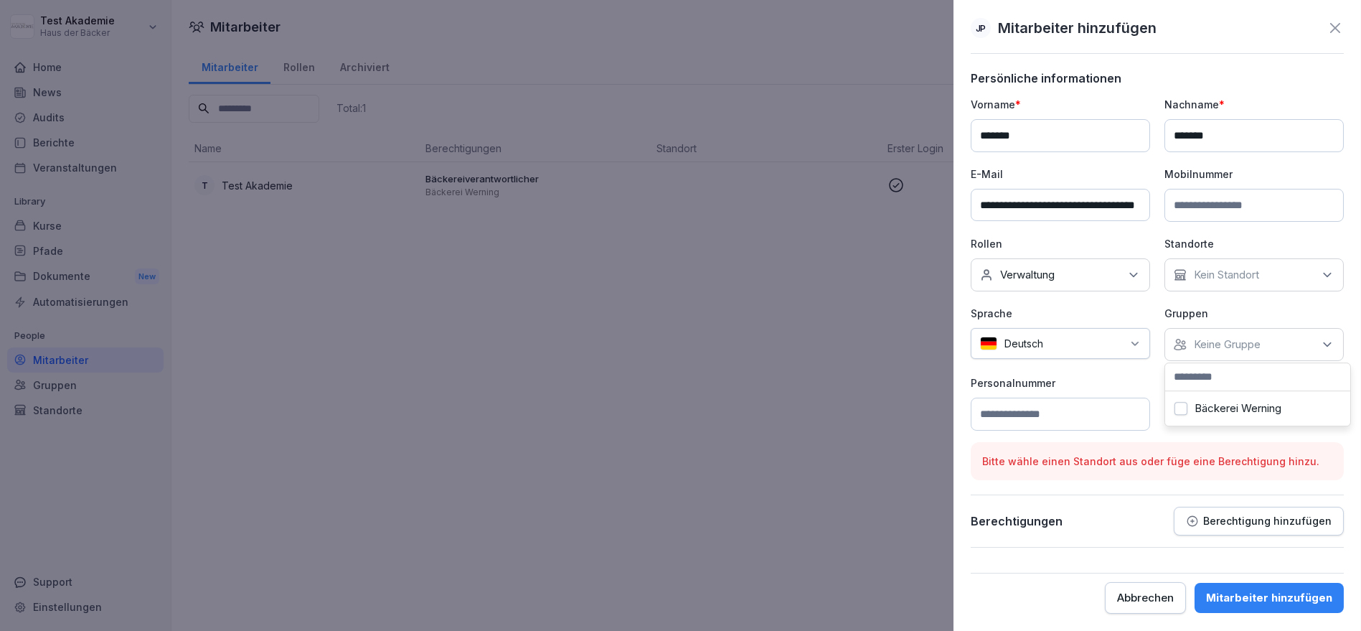
click at [1257, 411] on label "Bäckerei Werning" at bounding box center [1237, 408] width 87 height 13
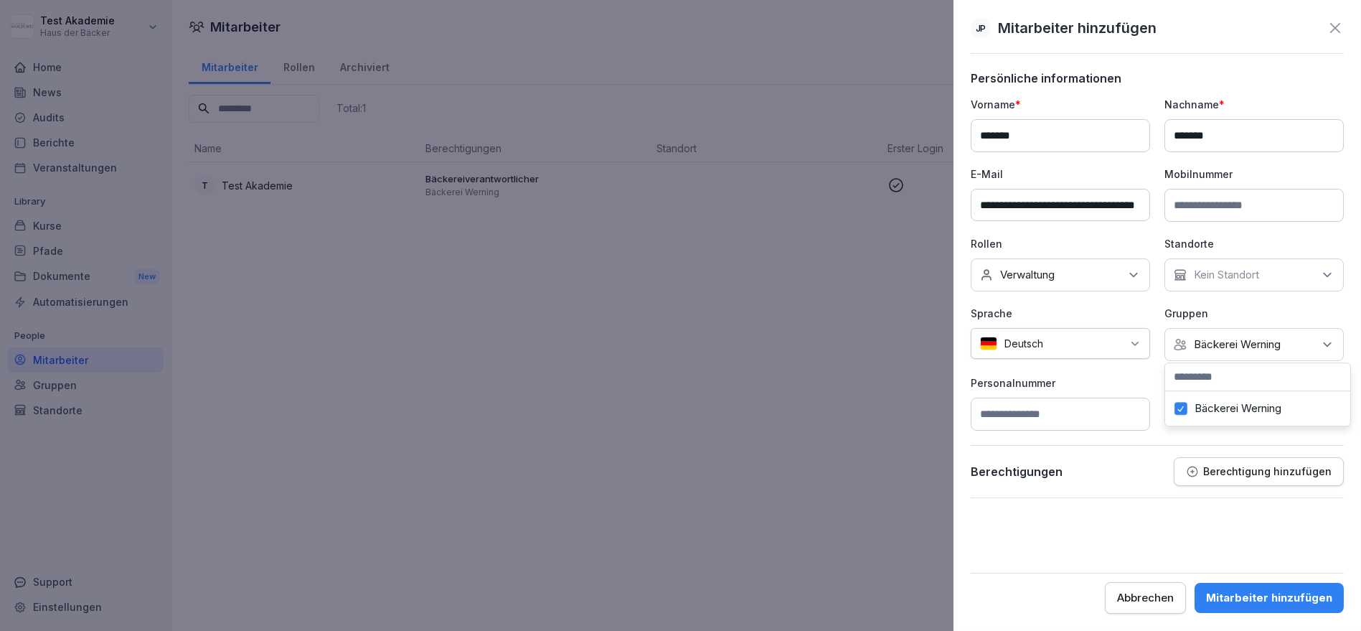
click at [1082, 382] on p "Personalnummer" at bounding box center [1060, 382] width 179 height 15
click at [1230, 466] on p "Berechtigung hinzufügen" at bounding box center [1267, 471] width 128 height 11
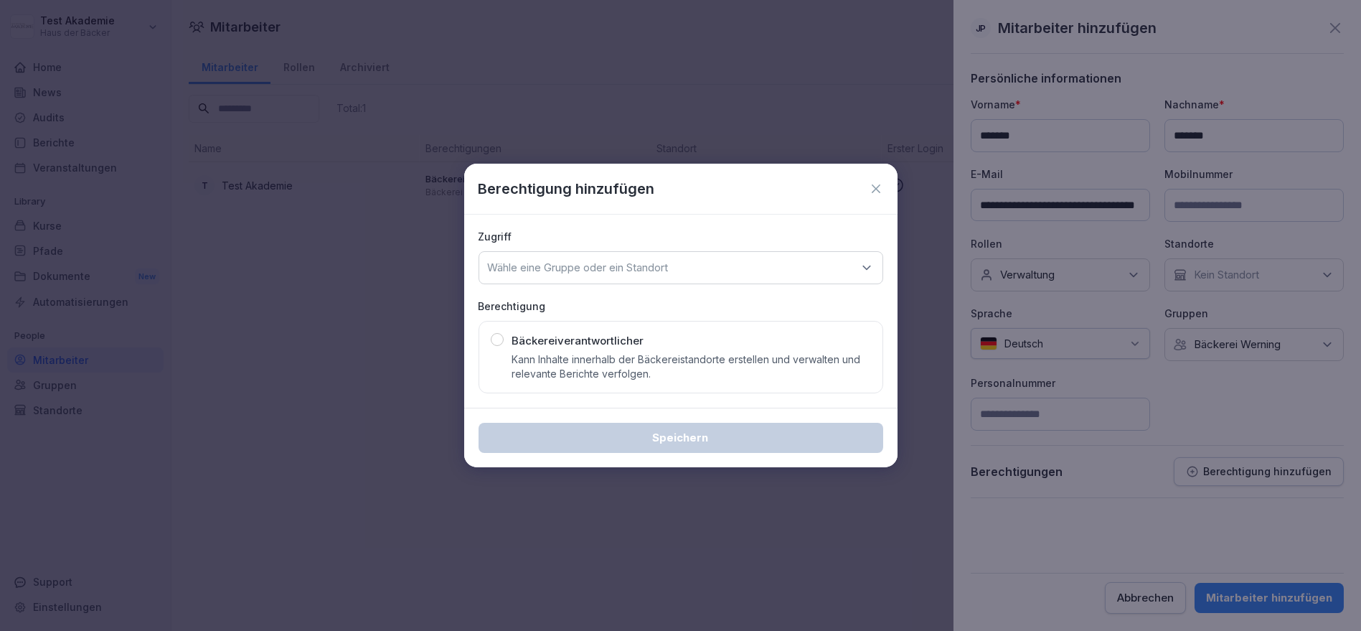
click at [672, 346] on div "Bäckereiverantwortlicher Kann Inhalte innerhalb der Bäckereistandorte erstellen…" at bounding box center [691, 357] width 359 height 48
click at [638, 255] on div "Wähle eine Gruppe oder ein Standort" at bounding box center [680, 267] width 405 height 33
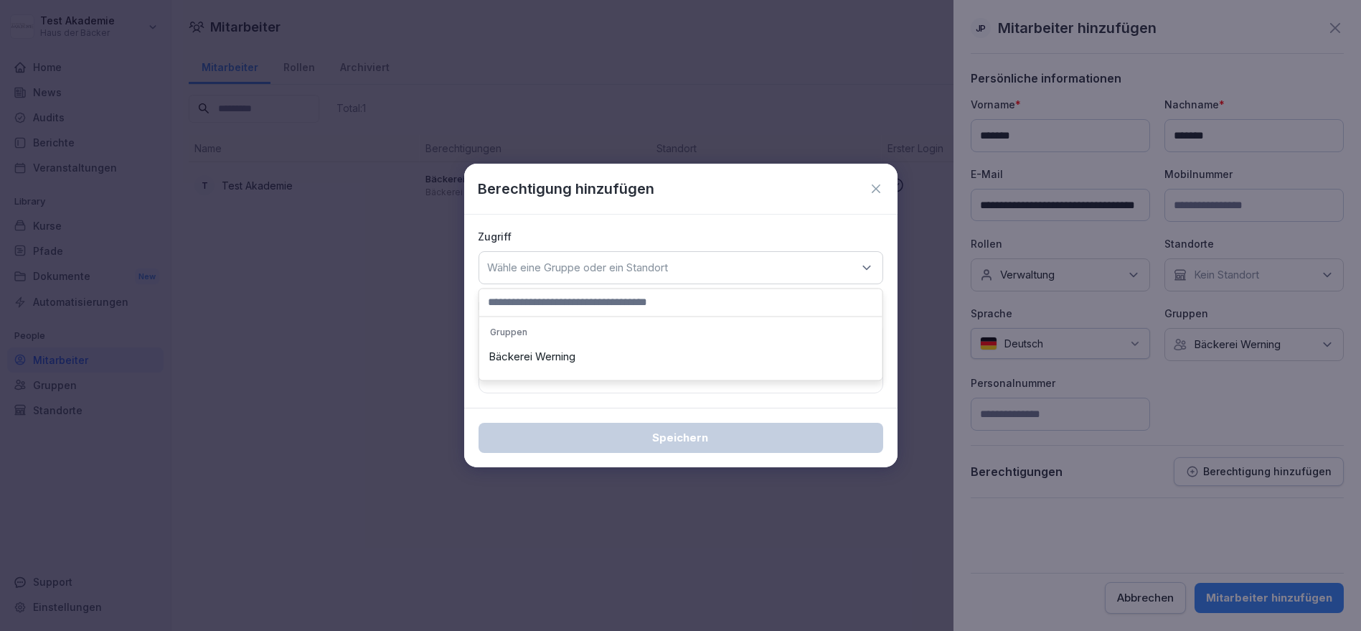
click at [639, 352] on div "Bäckerei Werning" at bounding box center [681, 356] width 396 height 27
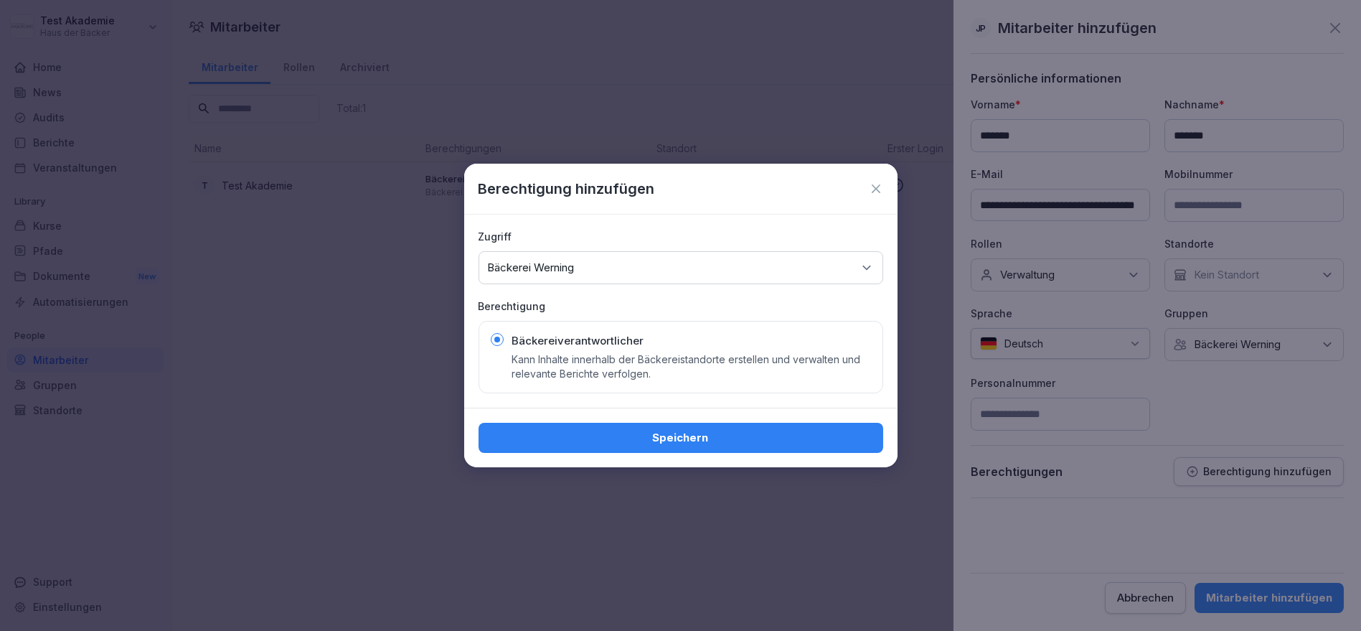
click at [682, 445] on button "Speichern" at bounding box center [680, 438] width 405 height 30
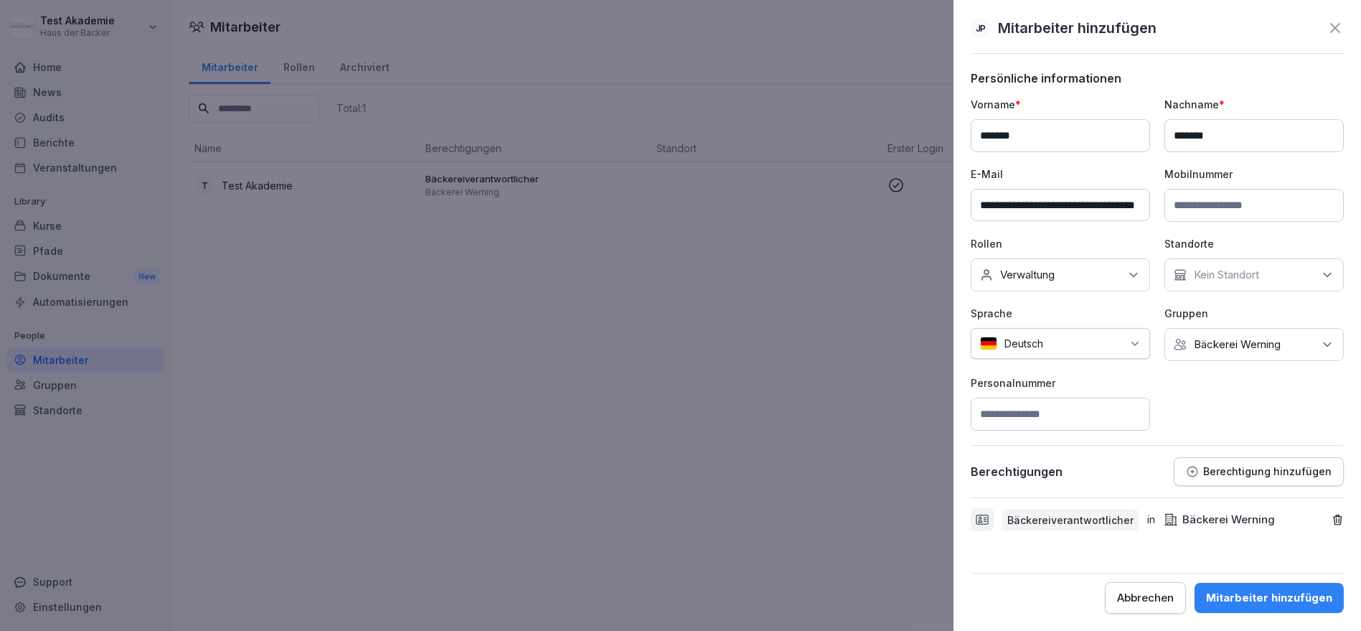
click at [1284, 601] on div "Mitarbeiter hinzufügen" at bounding box center [1269, 598] width 126 height 16
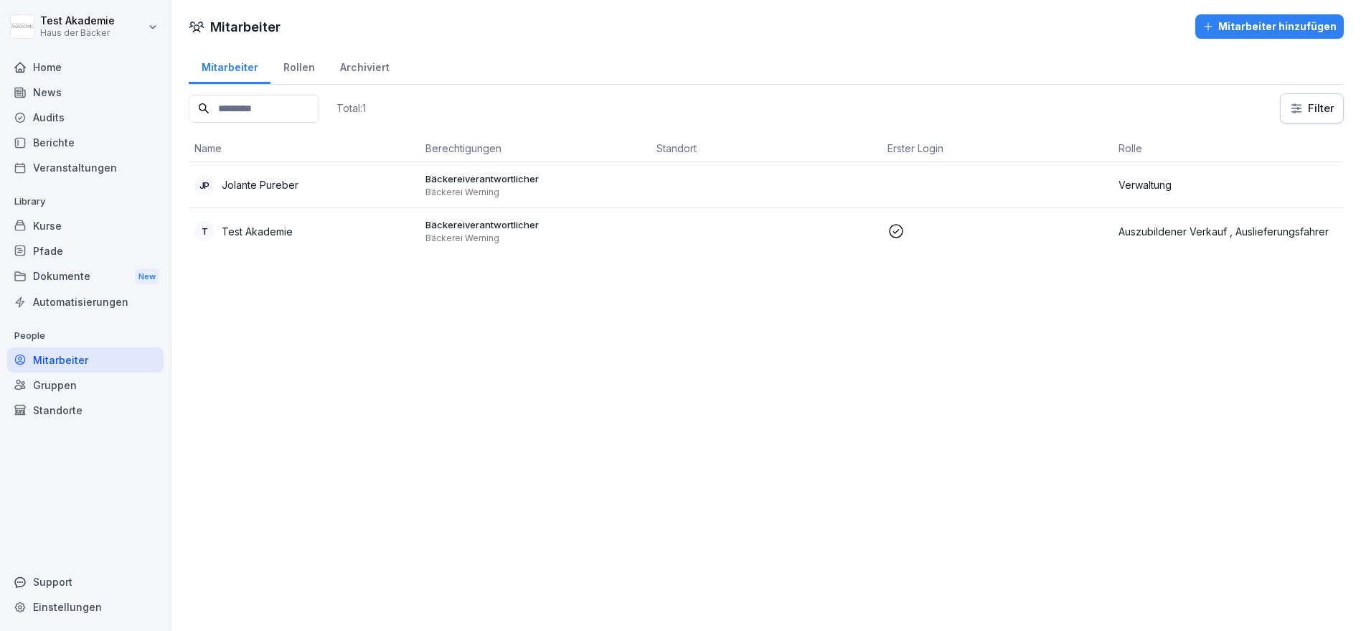
click at [704, 459] on div "Mitarbeiter Mitarbeiter hinzufügen Mitarbeiter Rollen Archiviert Total: 1 Filte…" at bounding box center [765, 315] width 1189 height 631
click at [561, 183] on p "Bäckereiverantwortlicher" at bounding box center [535, 178] width 220 height 13
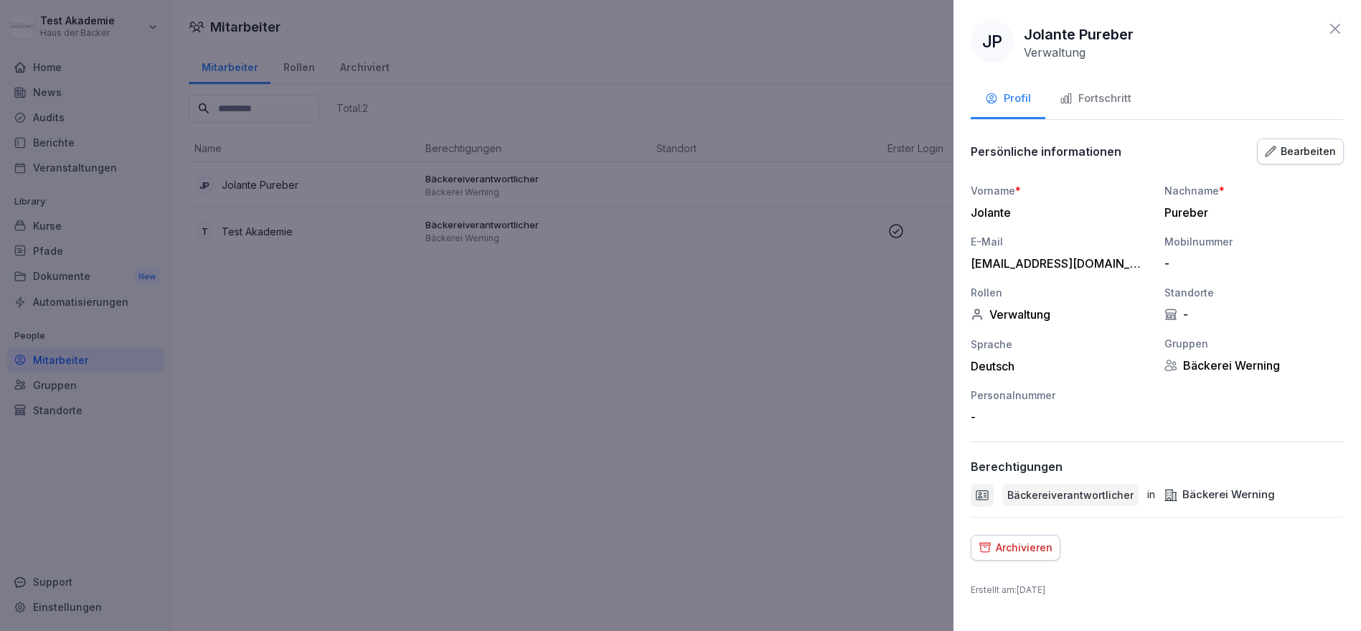
click at [1117, 82] on button "Fortschritt" at bounding box center [1095, 99] width 100 height 39
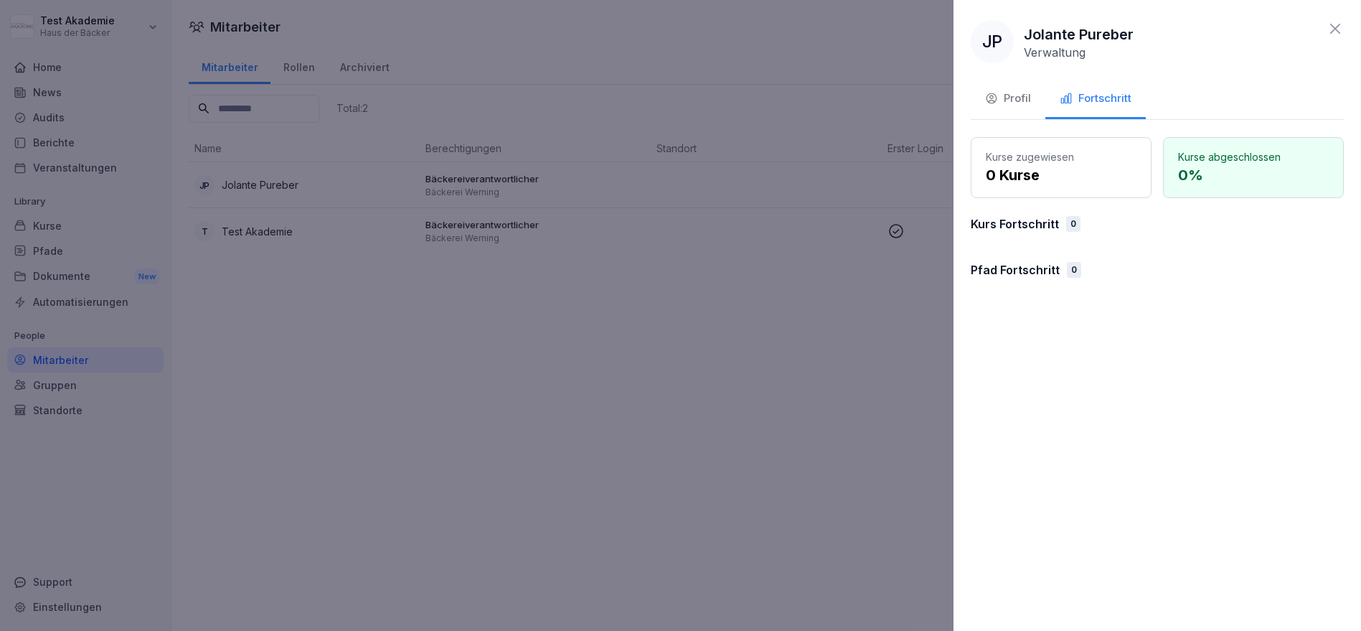
click at [1027, 97] on div "Profil" at bounding box center [1008, 98] width 46 height 16
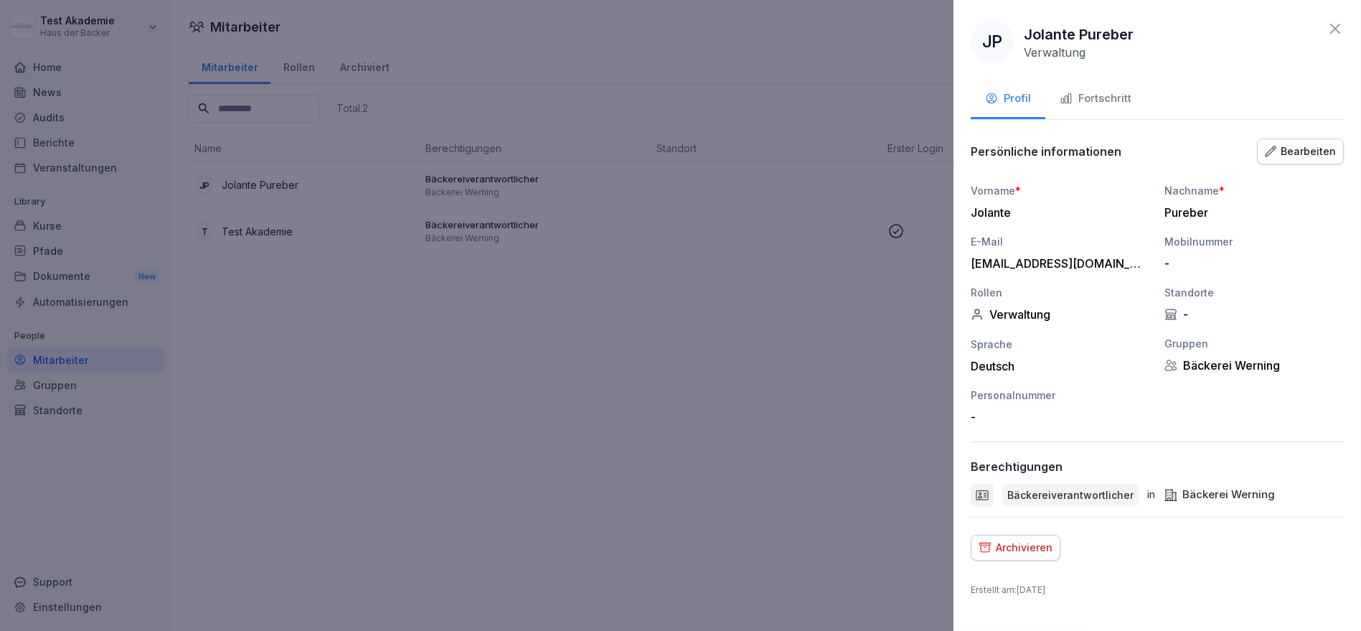
click at [832, 215] on div at bounding box center [680, 315] width 1361 height 631
